Goal: Information Seeking & Learning: Check status

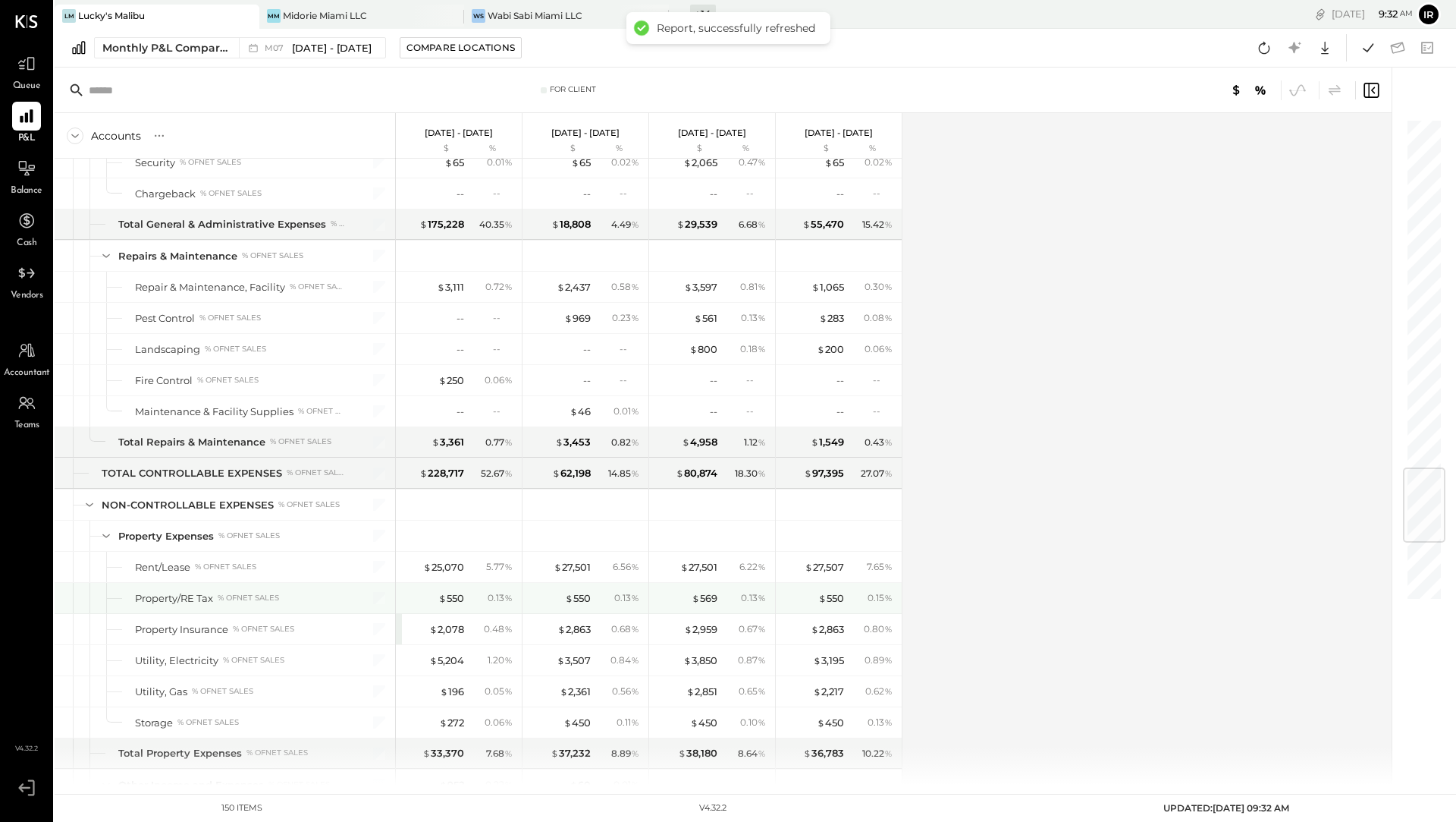
scroll to position [2936, 0]
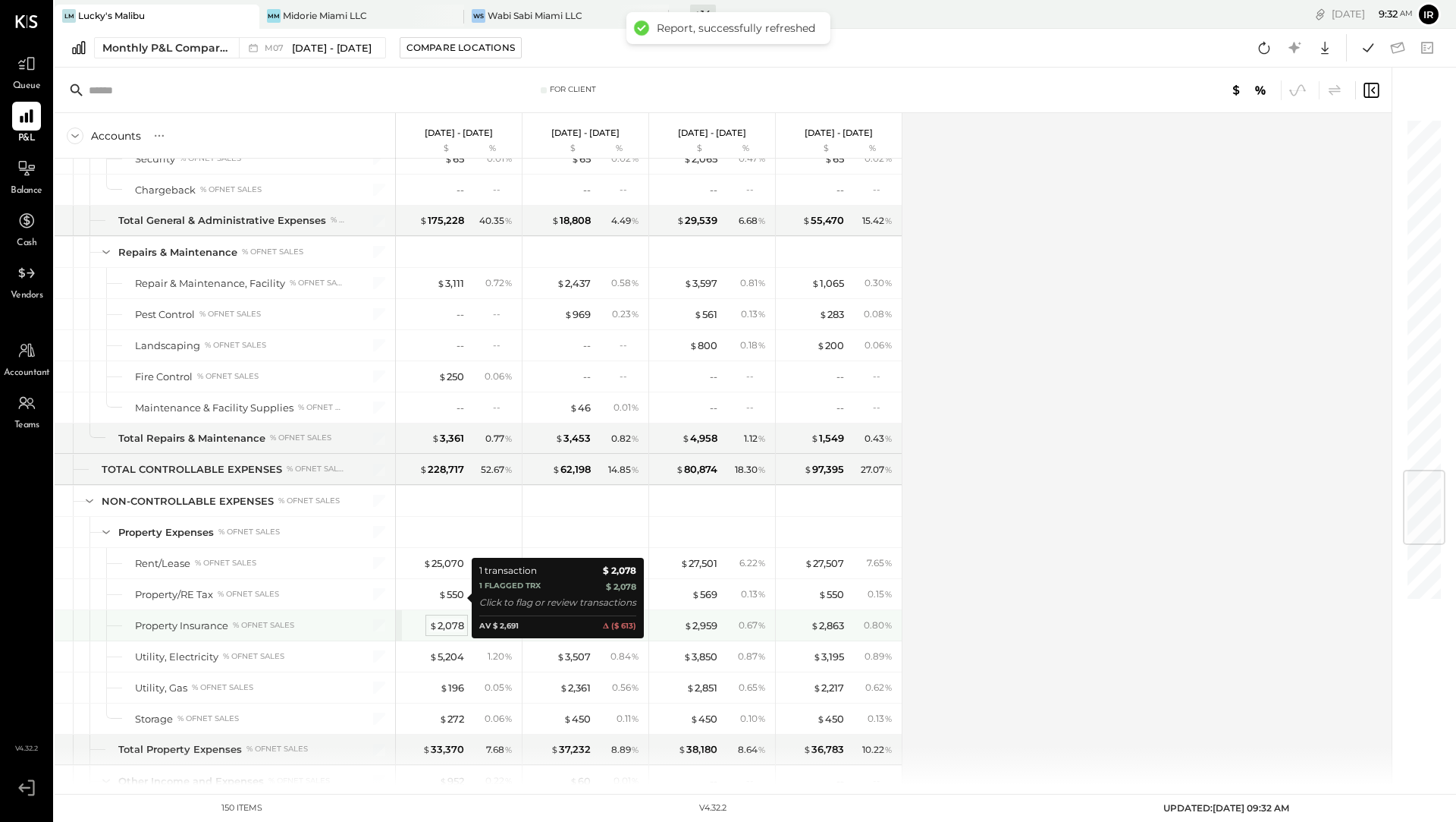
click at [445, 618] on div "$ 2,078" at bounding box center [446, 625] width 35 height 14
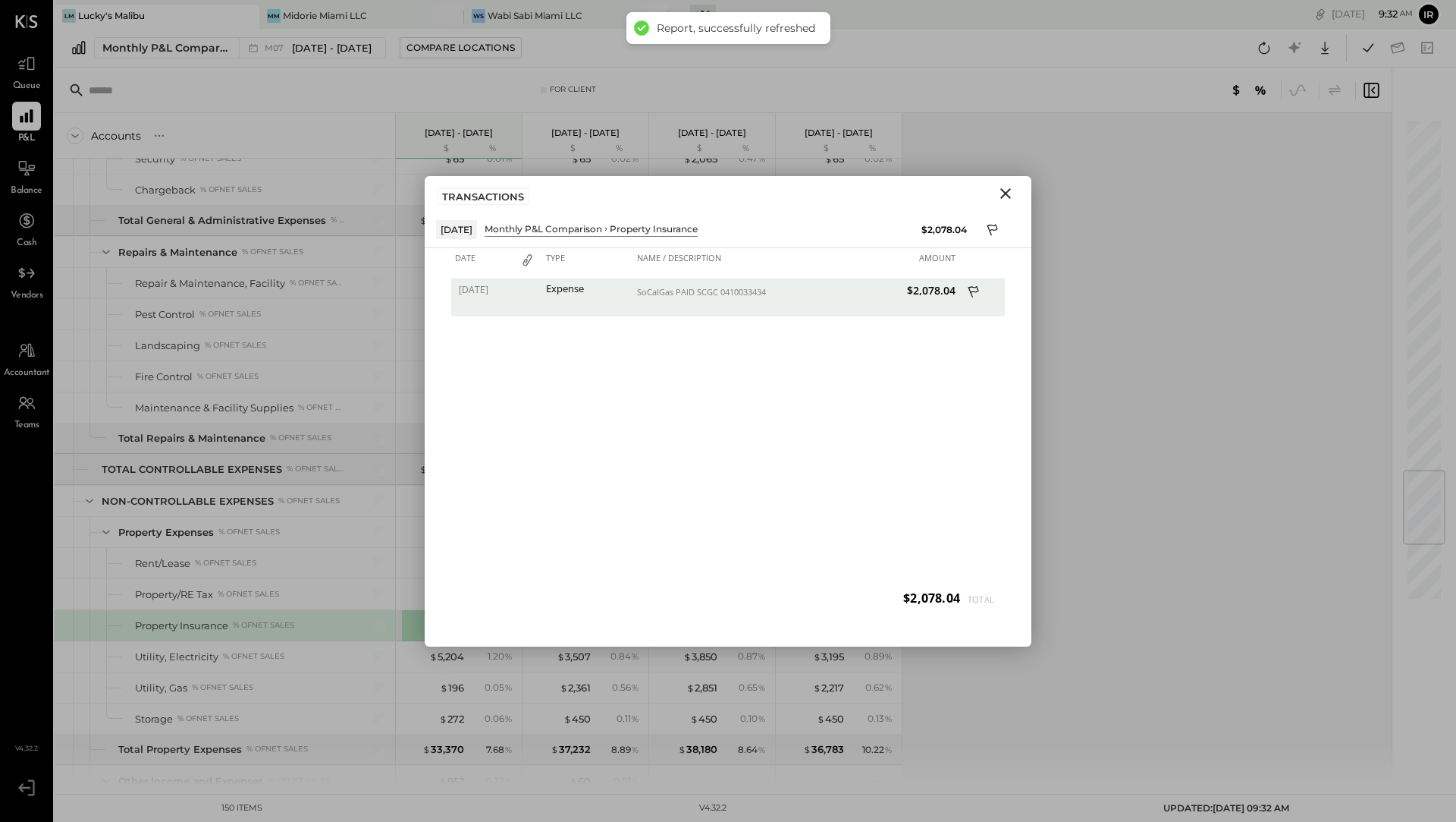
click at [1010, 191] on icon "Close" at bounding box center [1006, 193] width 18 height 18
